Goal: Find specific page/section: Find specific page/section

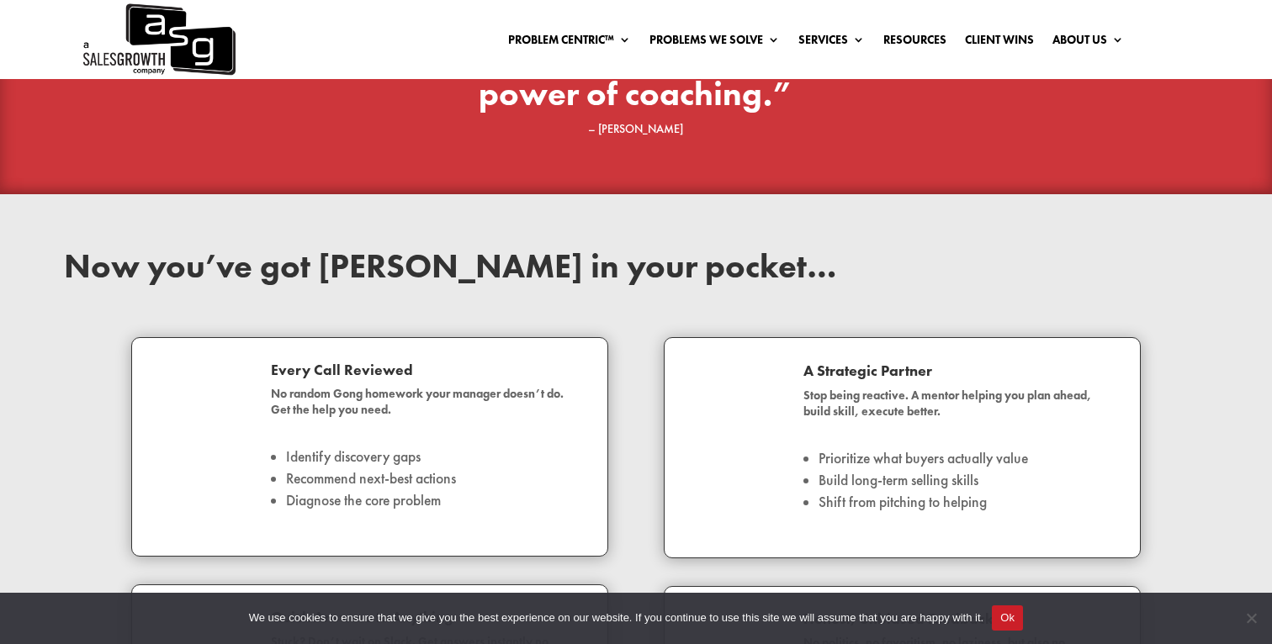
scroll to position [2437, 0]
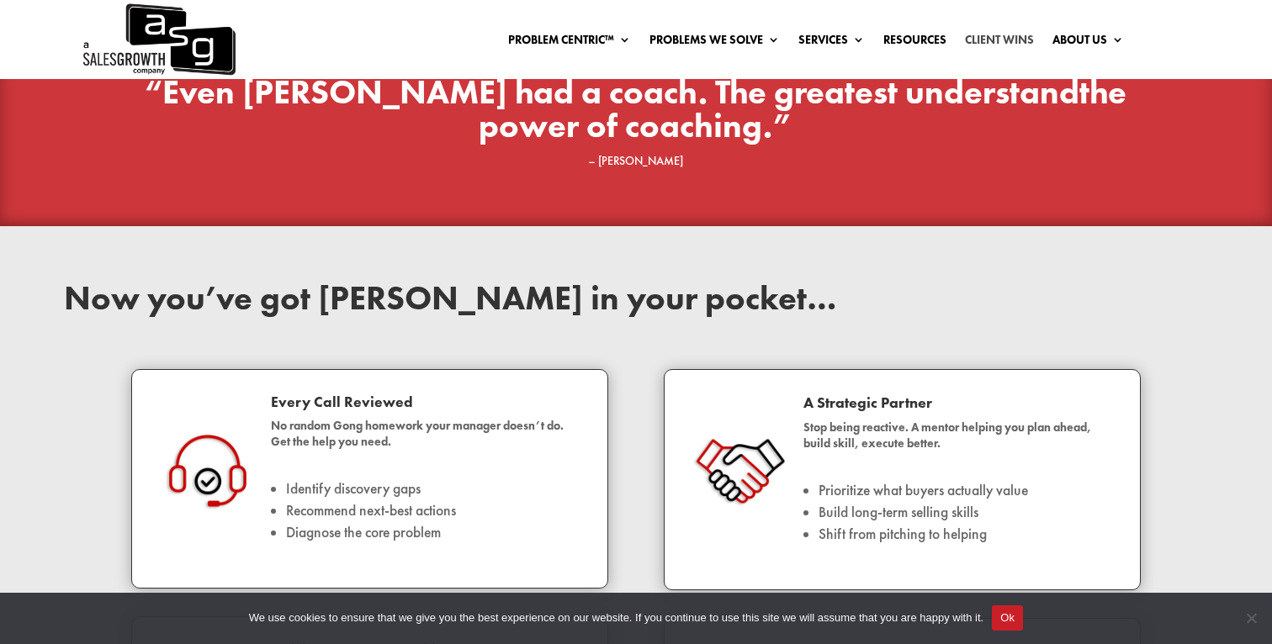
click at [1005, 34] on link "Client Wins" at bounding box center [999, 43] width 69 height 19
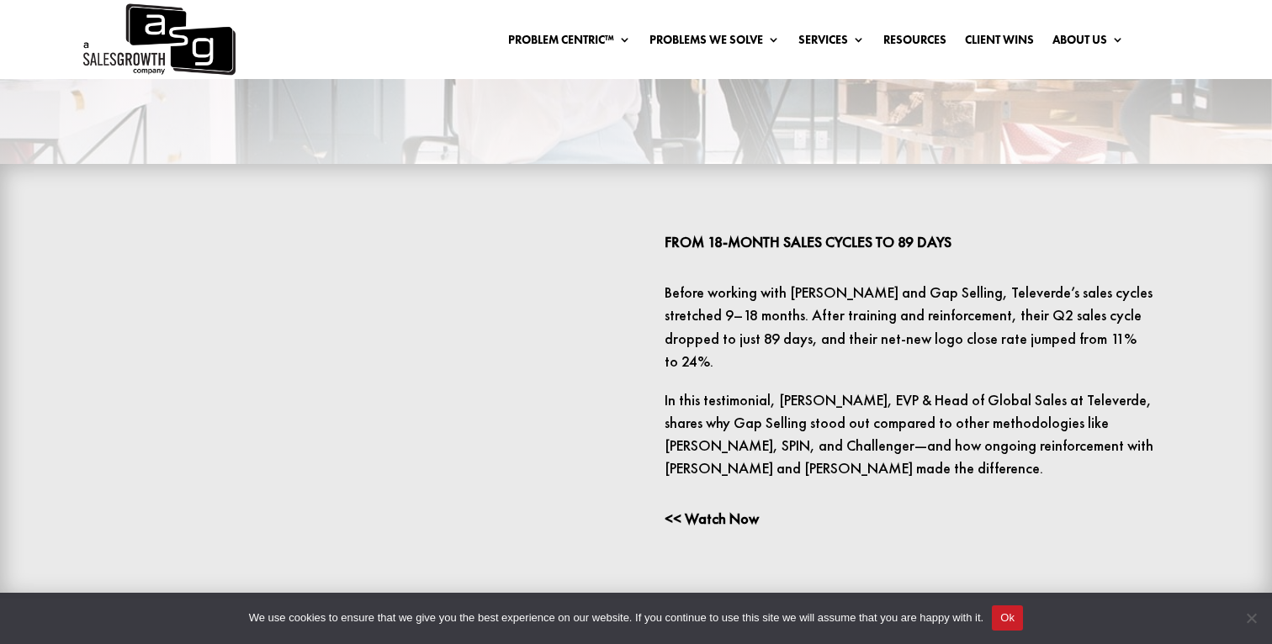
scroll to position [399, 0]
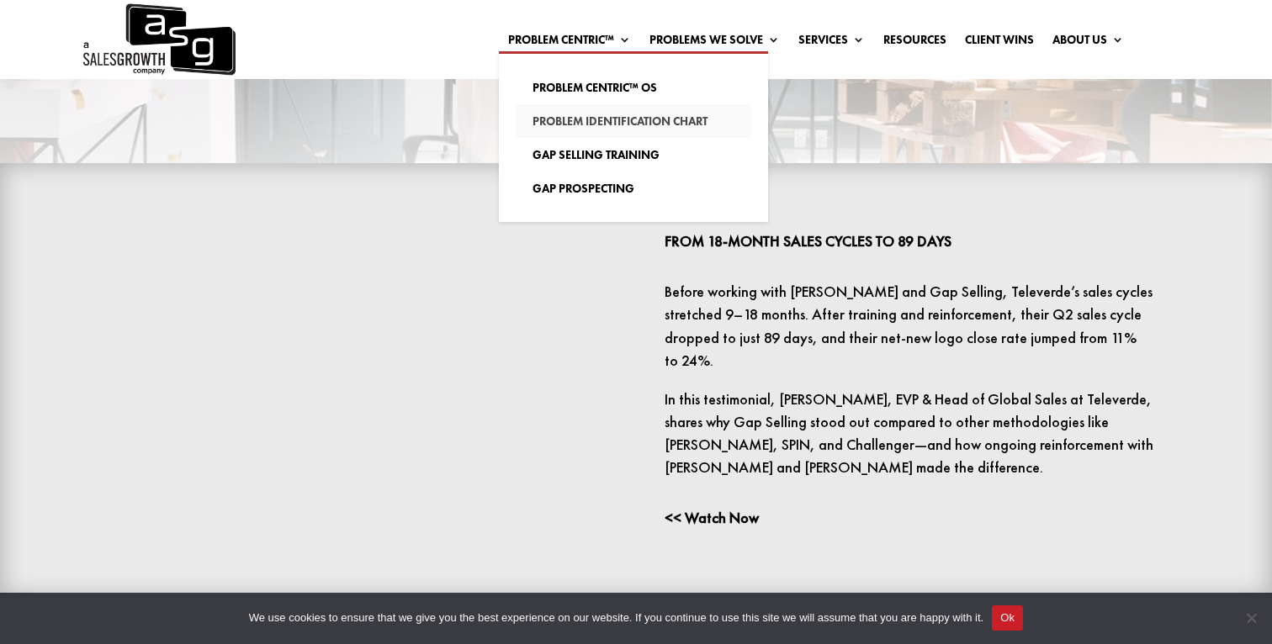
click at [585, 117] on link "Problem Identification Chart" at bounding box center [634, 121] width 236 height 34
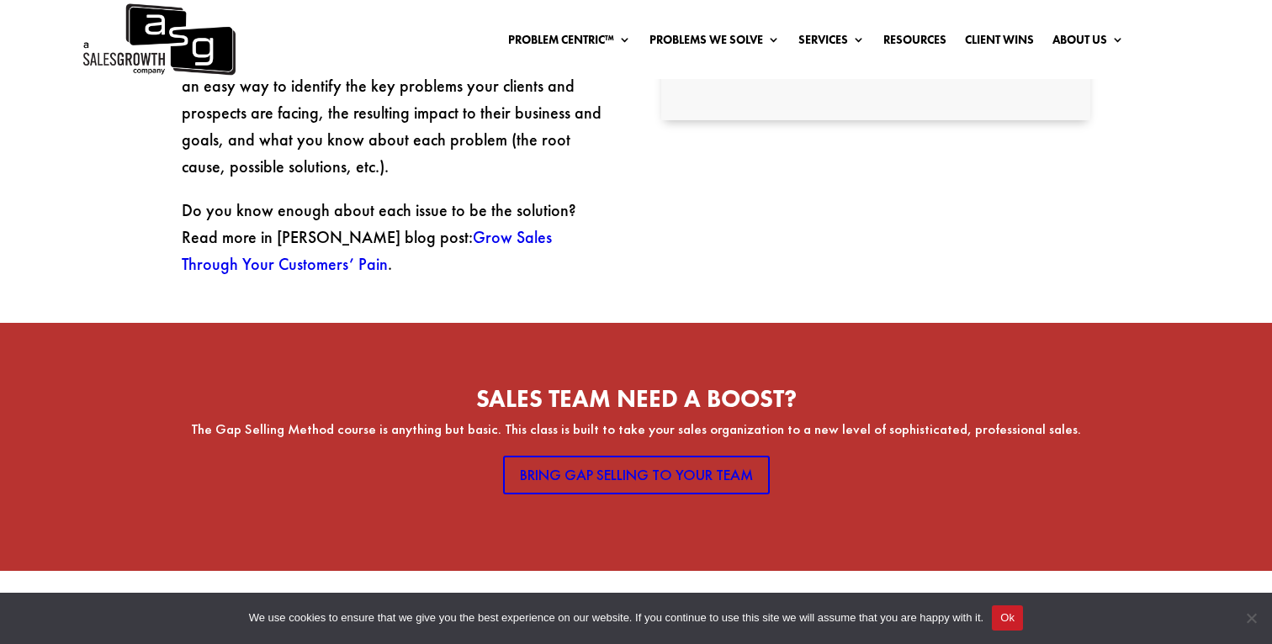
scroll to position [939, 0]
